Goal: Task Accomplishment & Management: Manage account settings

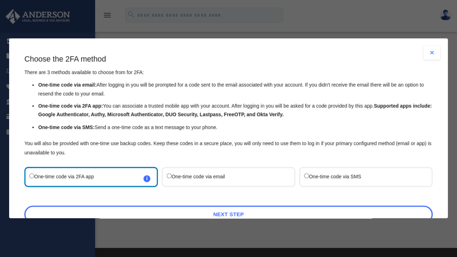
click at [227, 107] on li "One-time code via 2FA app: You can associate a trusted mobile app with your acc…" at bounding box center [235, 111] width 395 height 18
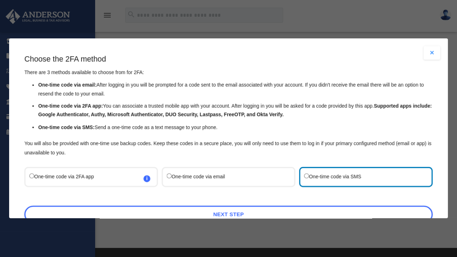
scroll to position [40, 0]
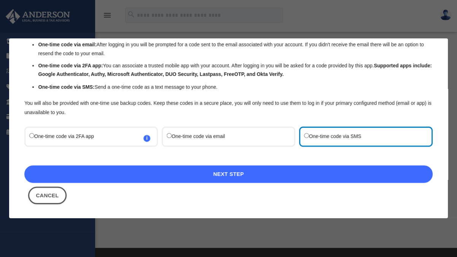
click at [234, 174] on link "Next Step" at bounding box center [228, 175] width 409 height 18
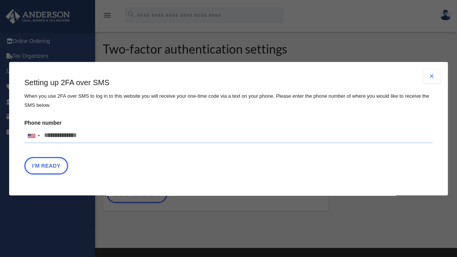
click at [83, 134] on input "Phone number [GEOGRAPHIC_DATA] +1 [GEOGRAPHIC_DATA] +44 [GEOGRAPHIC_DATA] (‫[GE…" at bounding box center [228, 135] width 409 height 15
type input "**********"
click at [46, 166] on button "I'm Ready" at bounding box center [46, 166] width 44 height 18
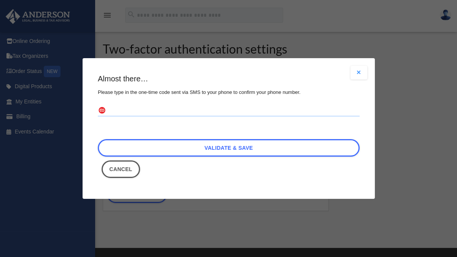
click at [129, 110] on input "text" at bounding box center [229, 111] width 262 height 12
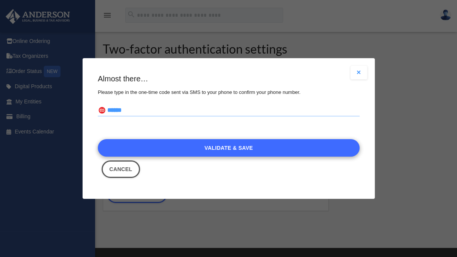
type input "******"
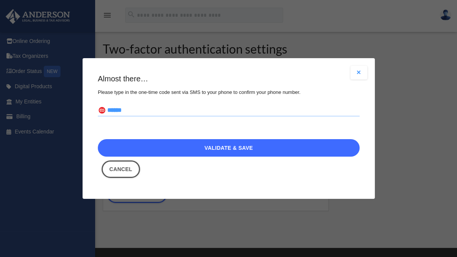
click at [209, 150] on link "Validate & Save" at bounding box center [229, 148] width 262 height 18
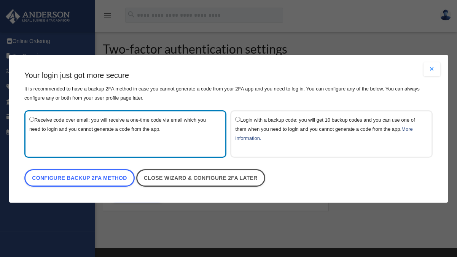
click at [144, 99] on p "It is recommended to have a backup 2FA method in case you cannot generate a cod…" at bounding box center [228, 94] width 409 height 18
click at [148, 89] on p "It is recommended to have a backup 2FA method in case you cannot generate a cod…" at bounding box center [228, 94] width 409 height 18
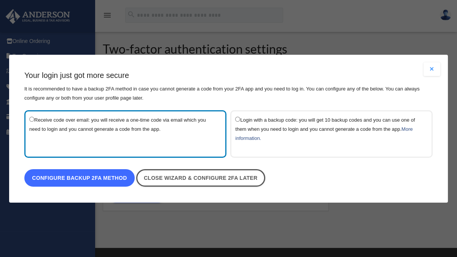
click at [85, 177] on link "Configure backup 2FA method" at bounding box center [79, 179] width 110 height 18
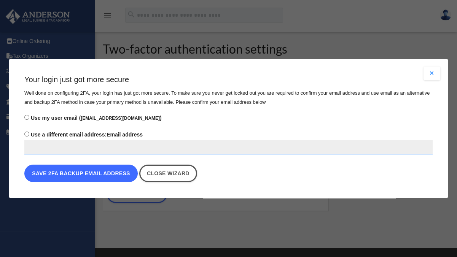
click at [80, 174] on button "Save 2FA backup email address" at bounding box center [81, 174] width 114 height 18
